Goal: Find specific page/section: Find specific page/section

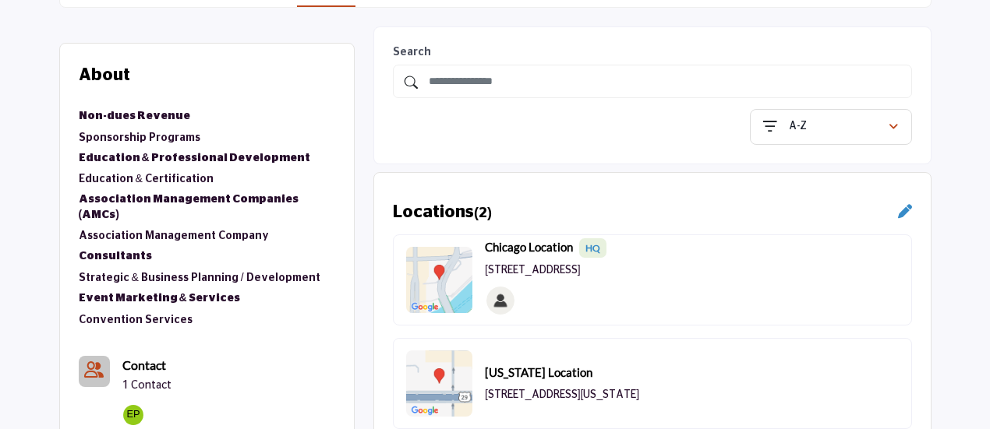
scroll to position [233, 0]
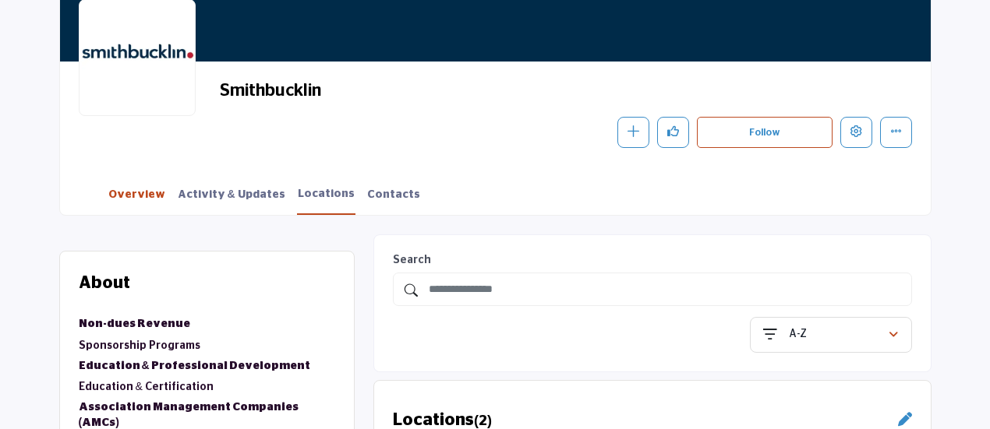
click at [142, 187] on link "Overview" at bounding box center [137, 200] width 58 height 27
click at [142, 194] on link "Overview" at bounding box center [137, 200] width 58 height 27
click at [142, 192] on link "Overview" at bounding box center [137, 200] width 58 height 27
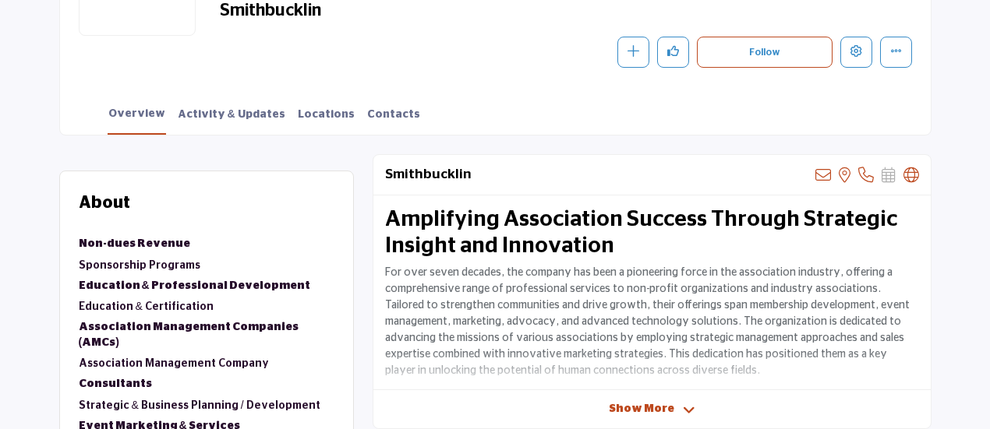
scroll to position [467, 0]
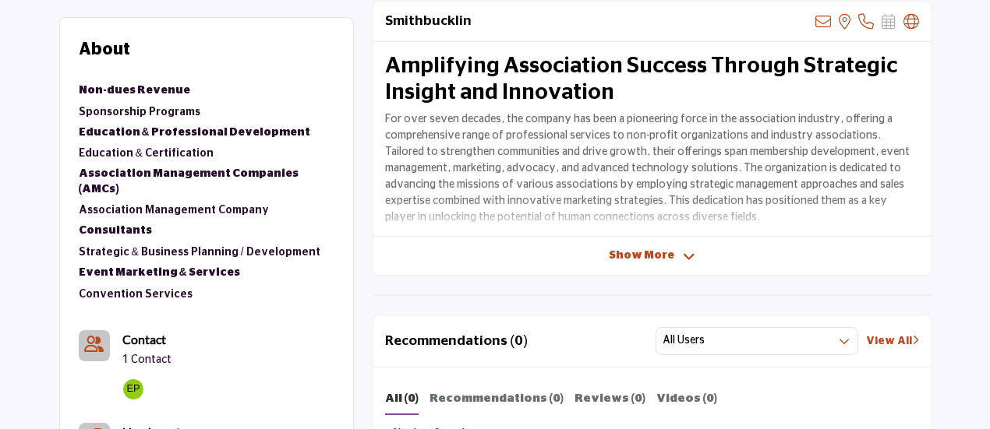
click at [646, 250] on span "Show More" at bounding box center [641, 256] width 65 height 16
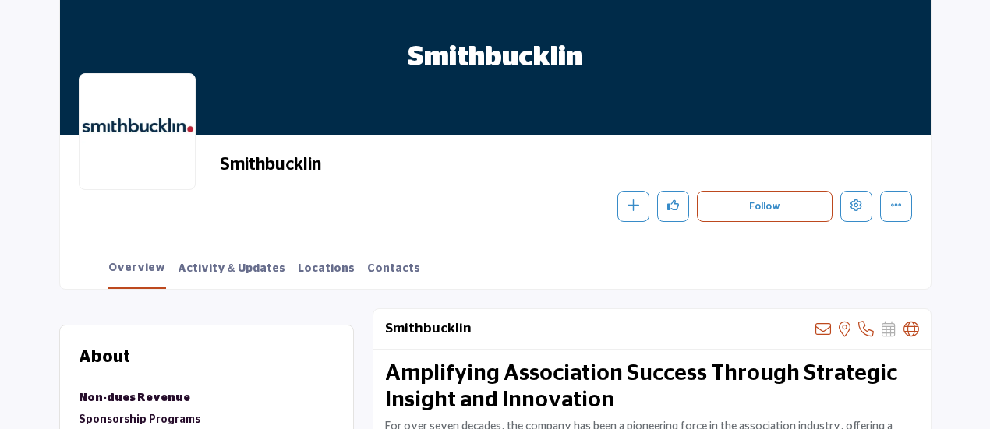
scroll to position [312, 0]
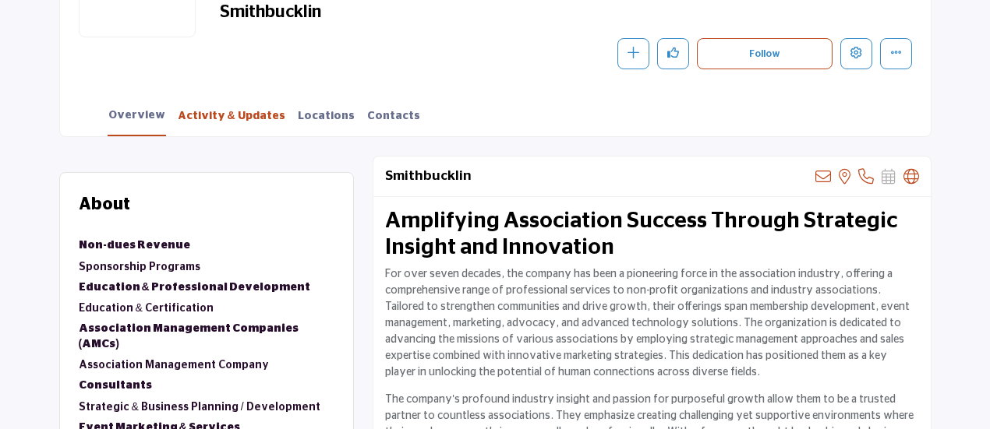
click at [214, 118] on link "Activity & Updates" at bounding box center [231, 121] width 109 height 27
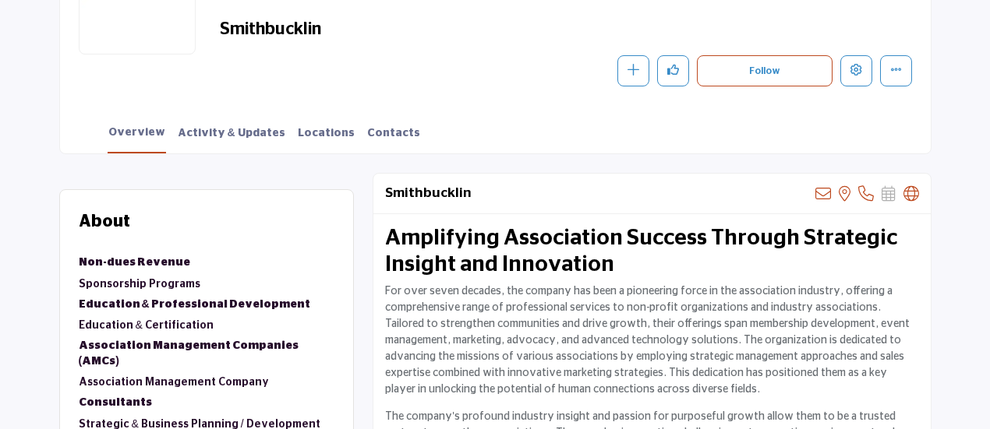
scroll to position [156, 0]
